Goal: Transaction & Acquisition: Book appointment/travel/reservation

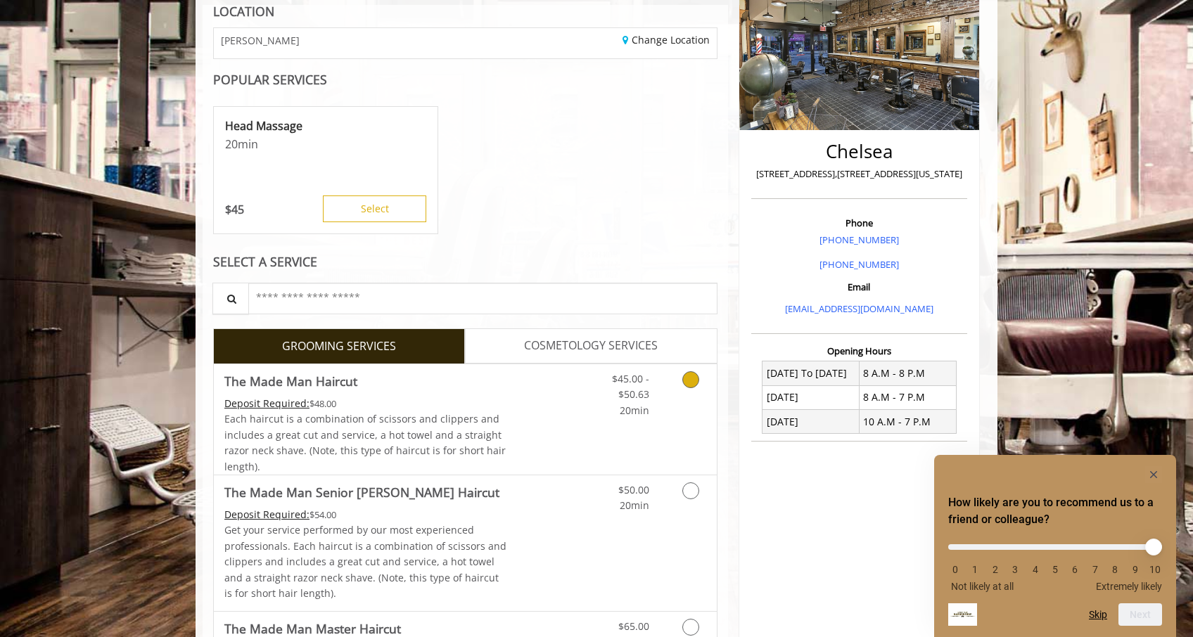
click at [642, 425] on div "$45.00 - $50.63 20min" at bounding box center [654, 419] width 126 height 110
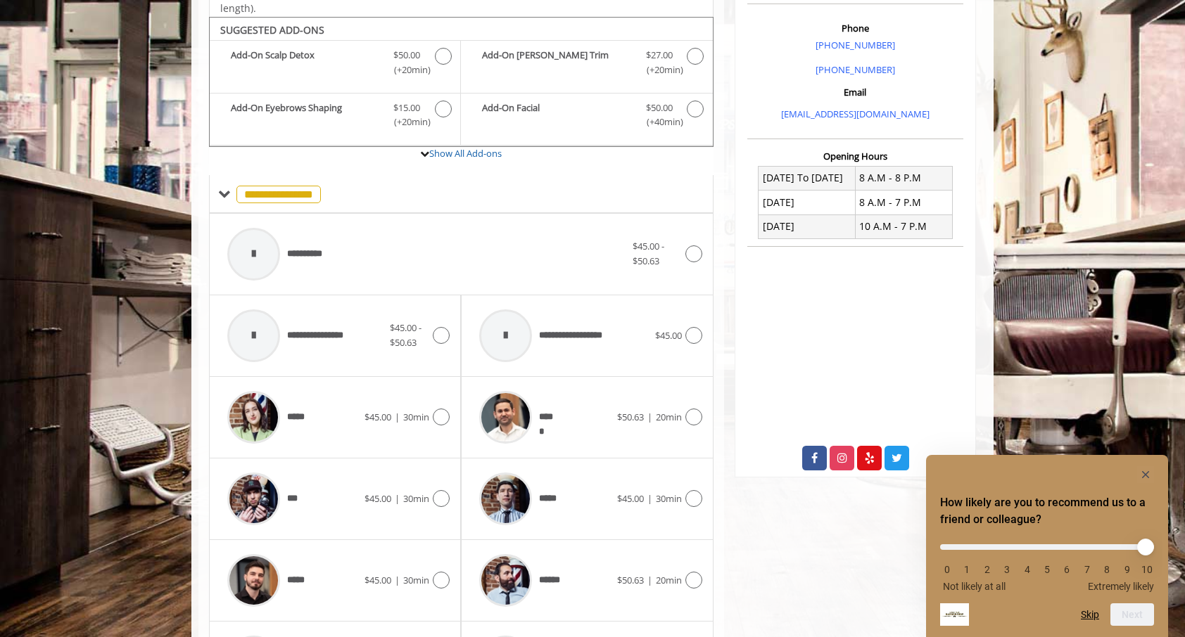
scroll to position [421, 0]
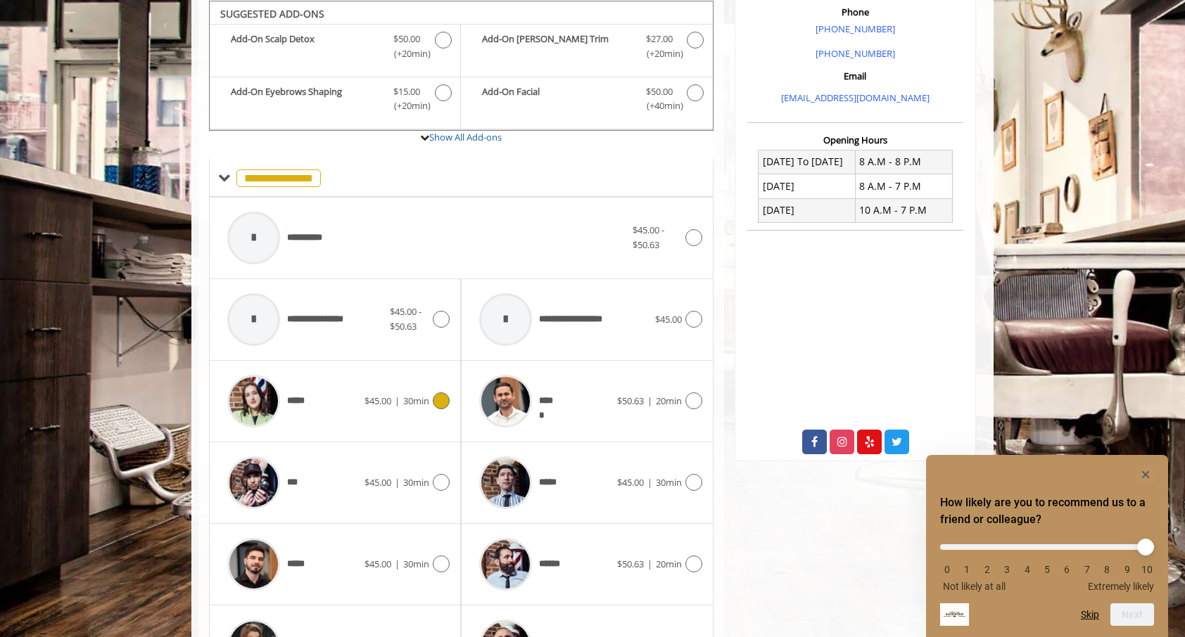
click at [406, 396] on span "30min" at bounding box center [416, 401] width 26 height 13
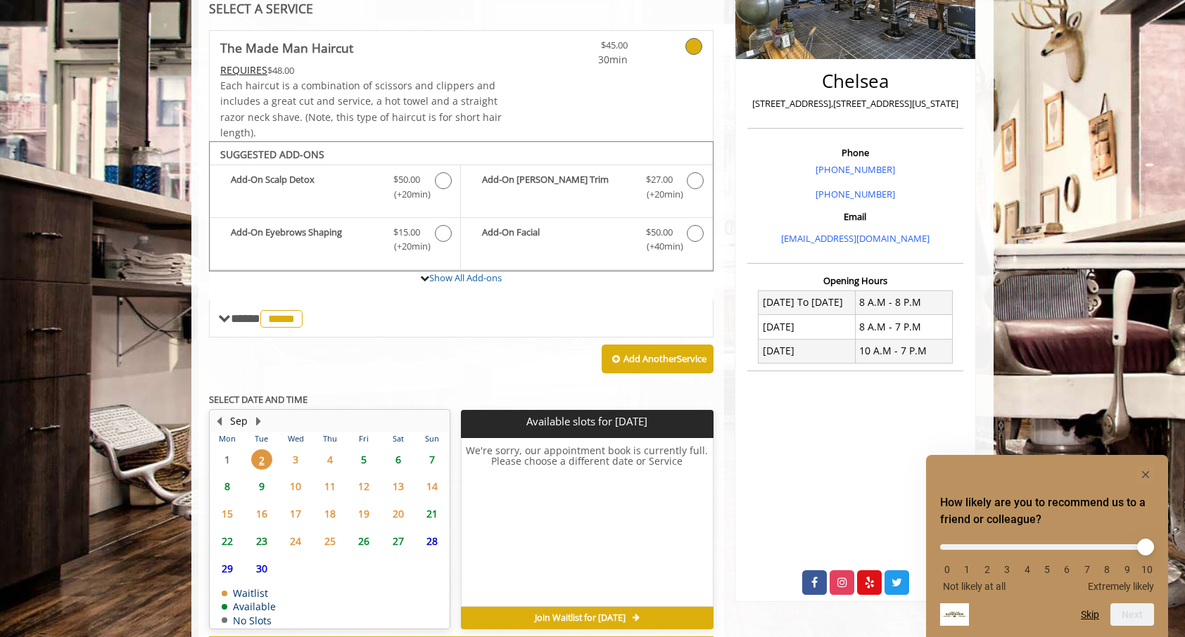
scroll to position [341, 0]
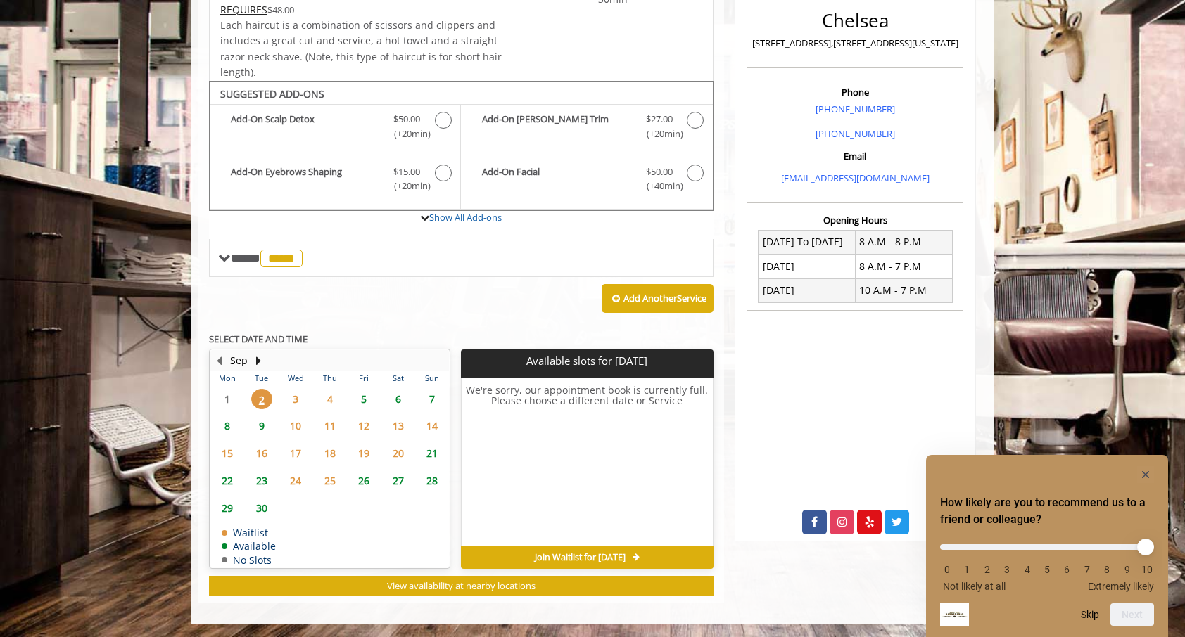
click at [225, 427] on span "8" at bounding box center [227, 426] width 21 height 20
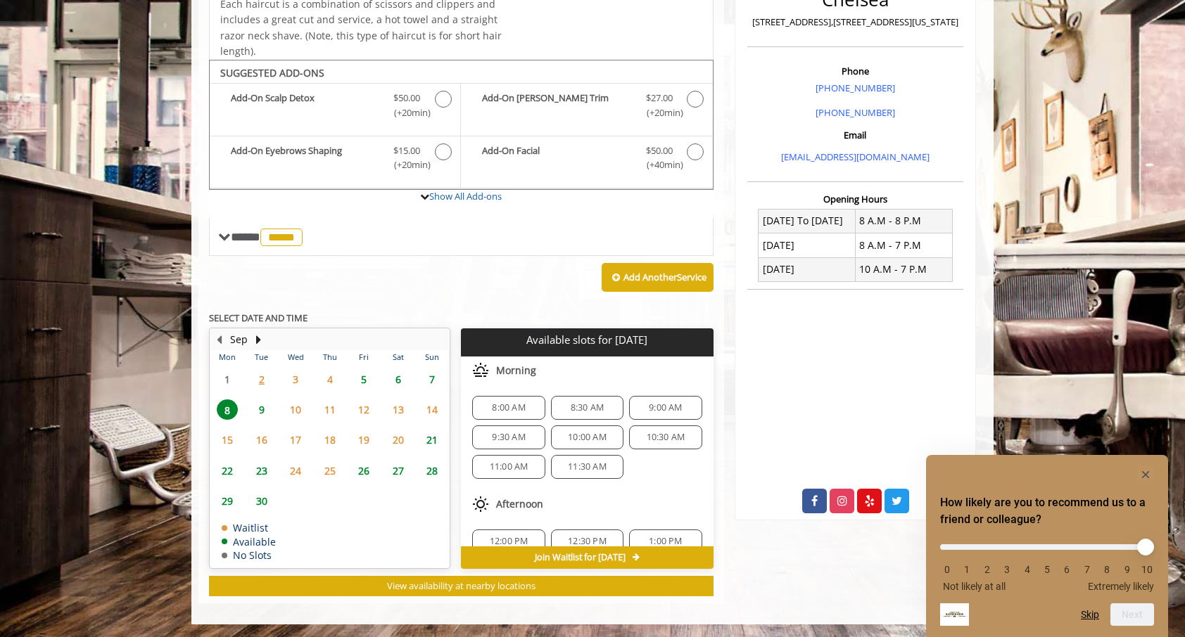
click at [663, 407] on span "9:00 AM" at bounding box center [665, 407] width 33 height 11
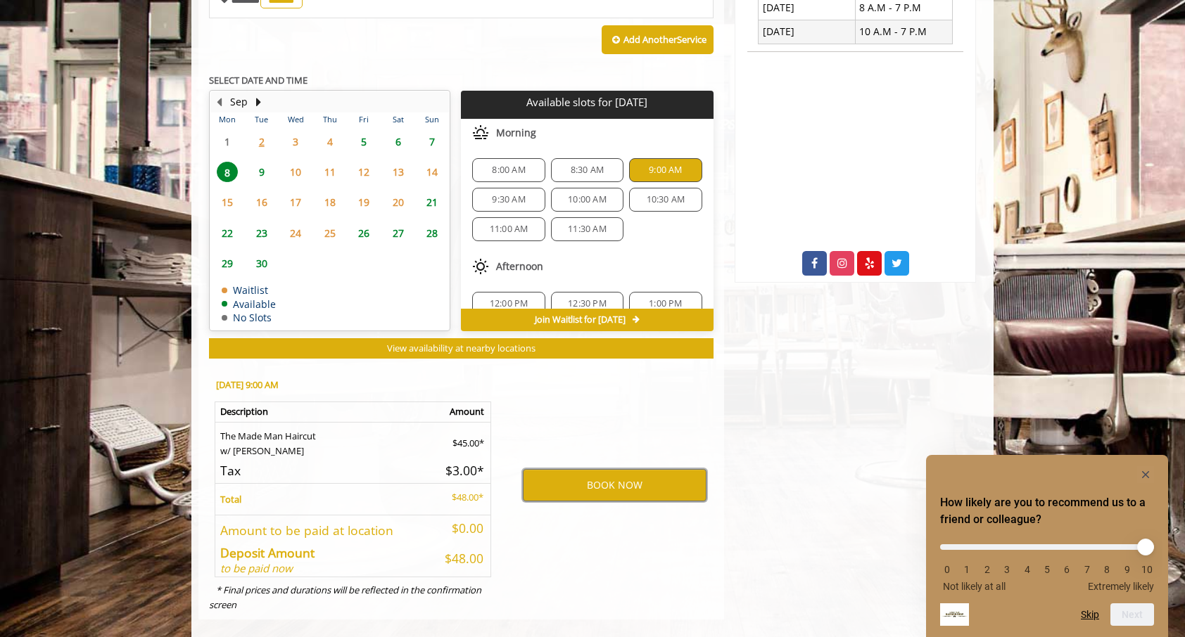
scroll to position [600, 0]
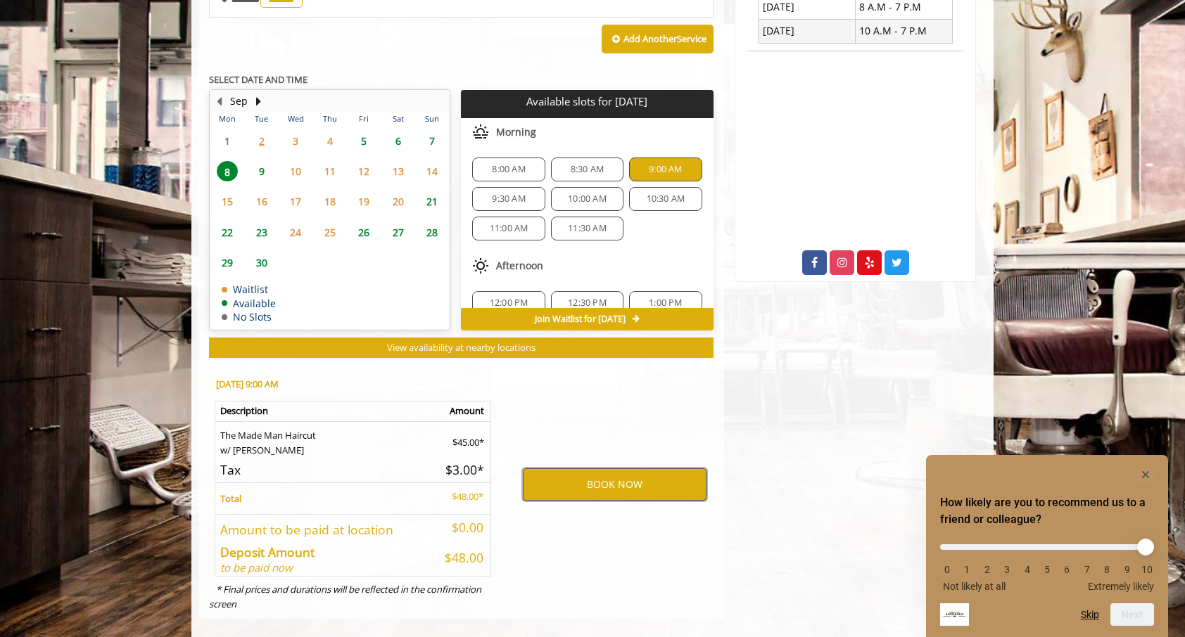
click at [628, 482] on button "BOOK NOW" at bounding box center [615, 485] width 184 height 32
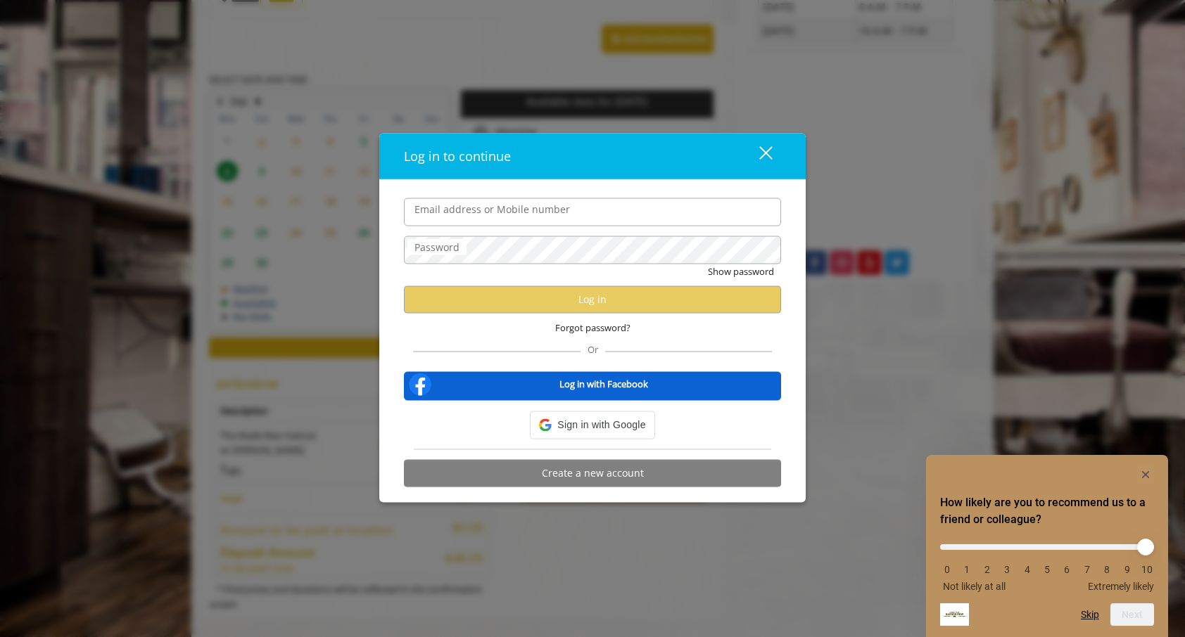
type input "**********"
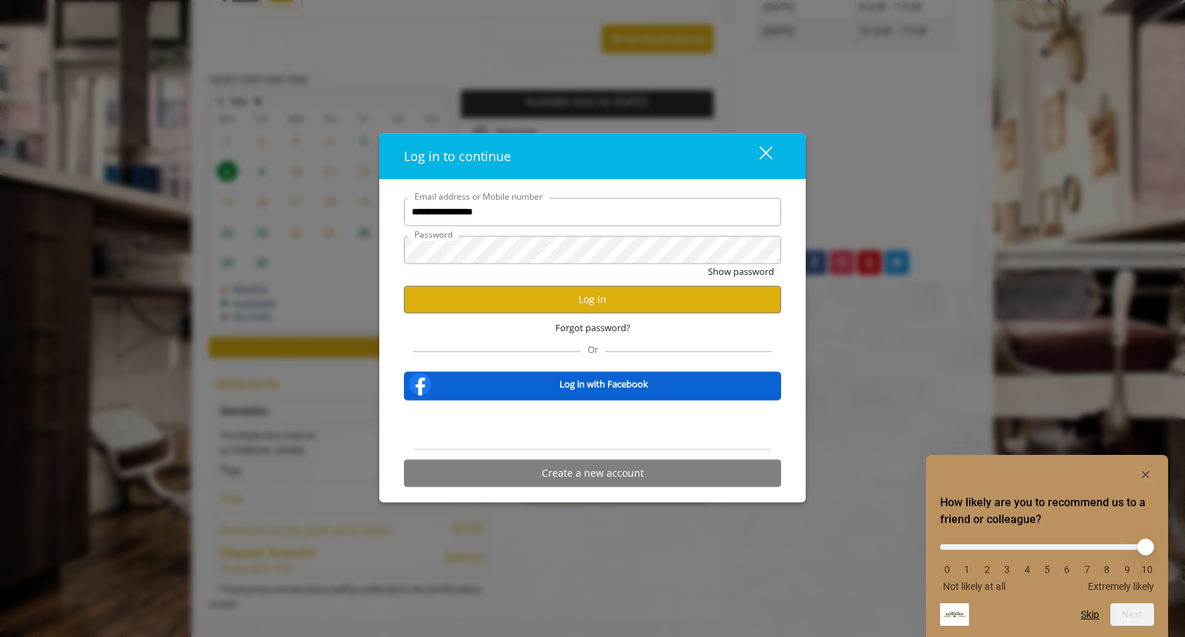
scroll to position [0, 0]
click at [610, 303] on button "Log in" at bounding box center [592, 299] width 377 height 27
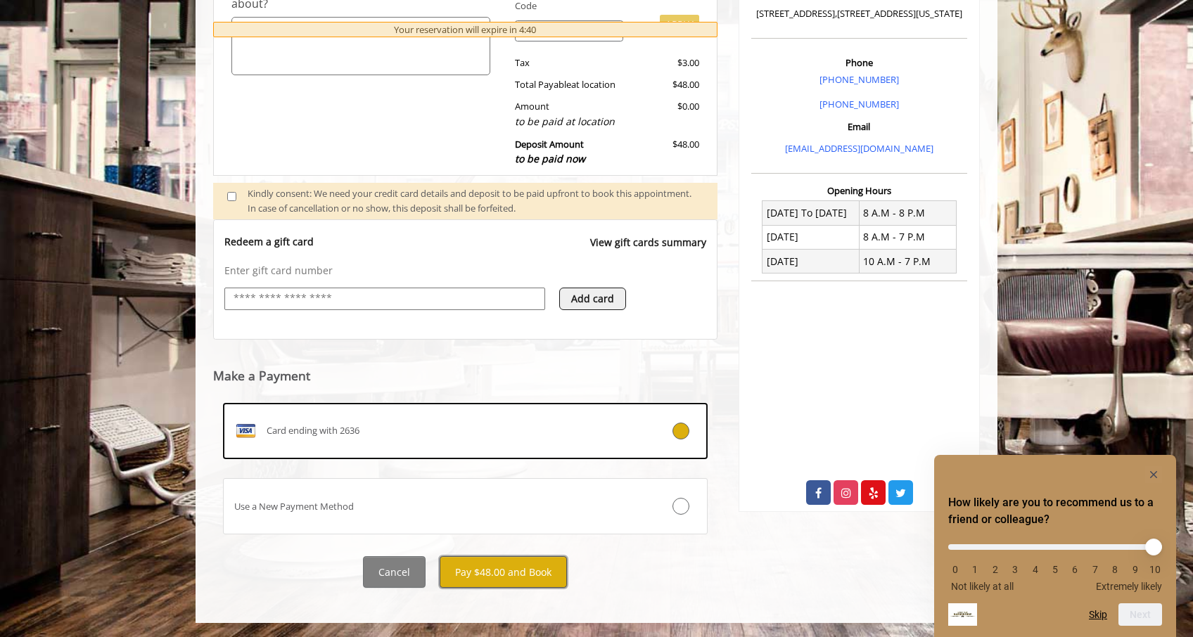
click at [522, 573] on button "Pay $48.00 and Book" at bounding box center [503, 572] width 127 height 32
